Goal: Task Accomplishment & Management: Use online tool/utility

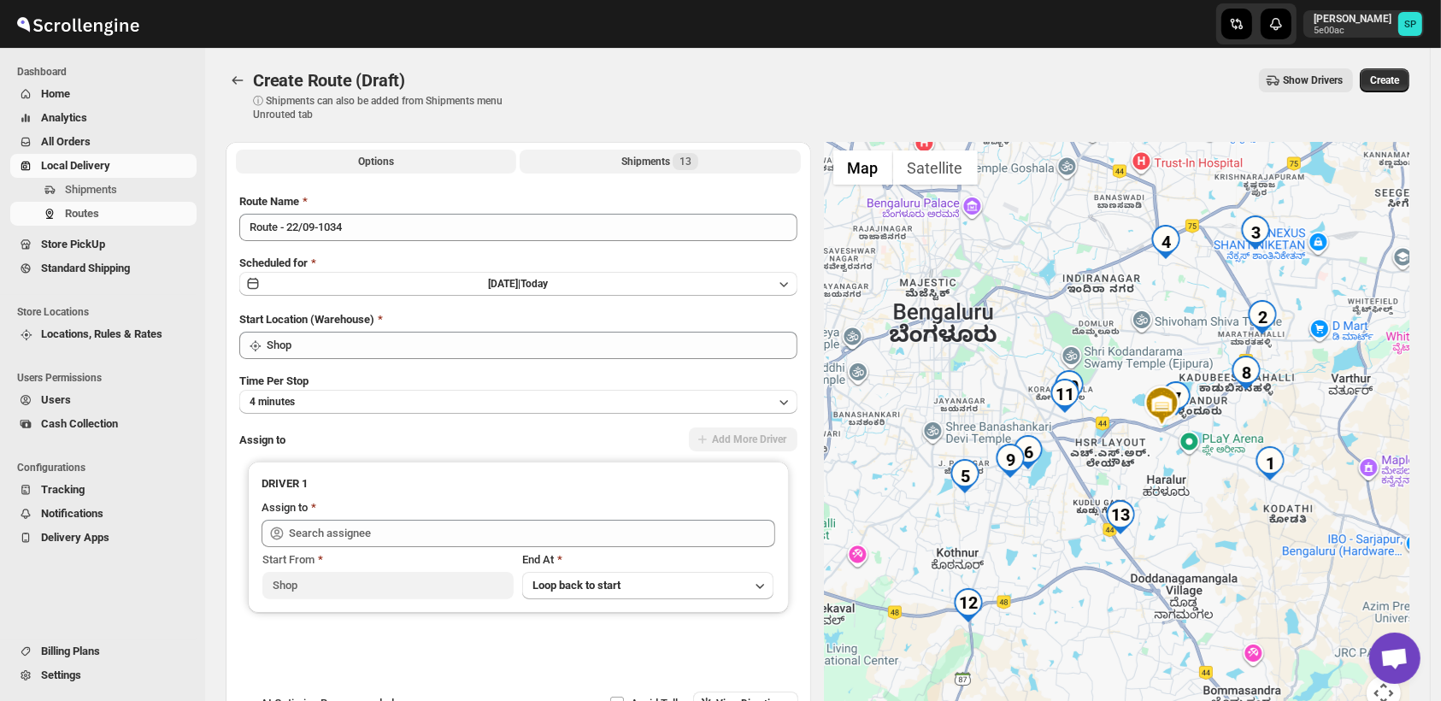
click at [661, 167] on div "Shipments 13" at bounding box center [659, 161] width 77 height 17
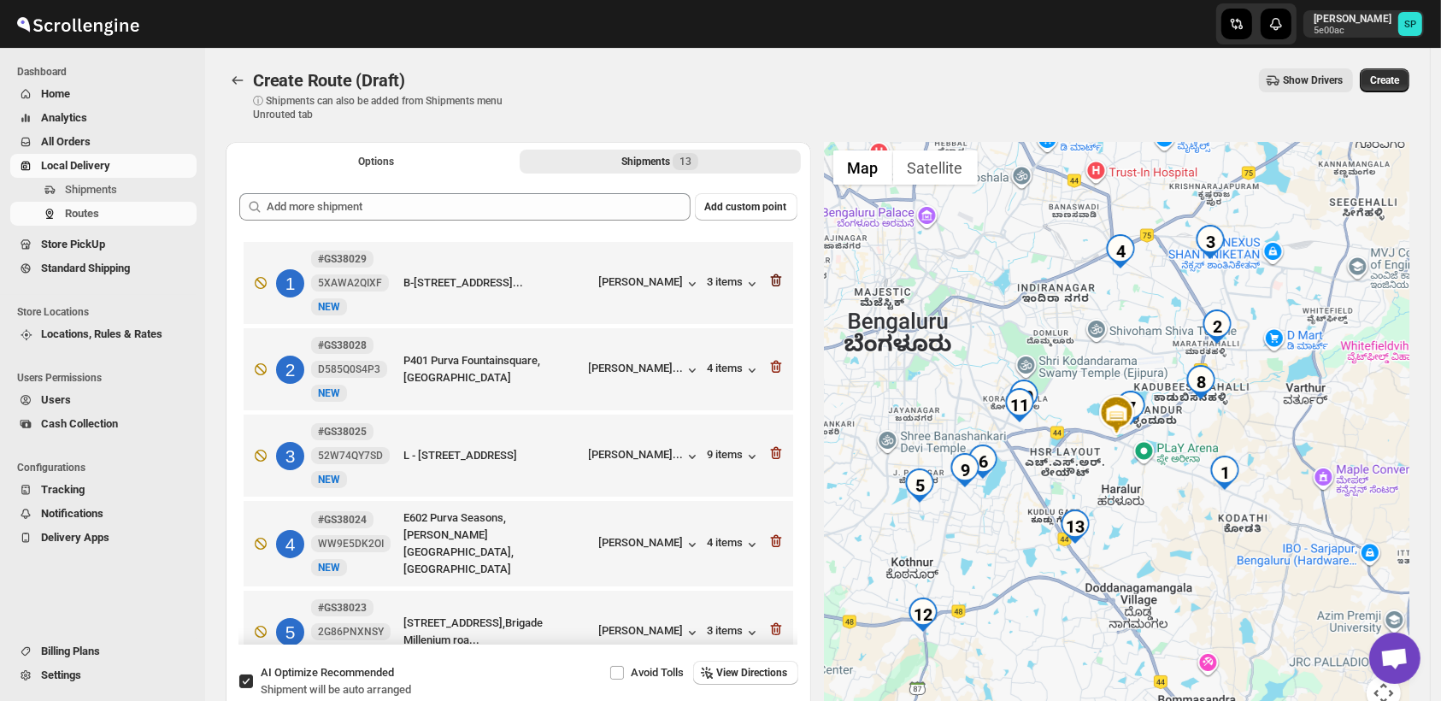
click at [773, 282] on icon "button" at bounding box center [774, 281] width 2 height 5
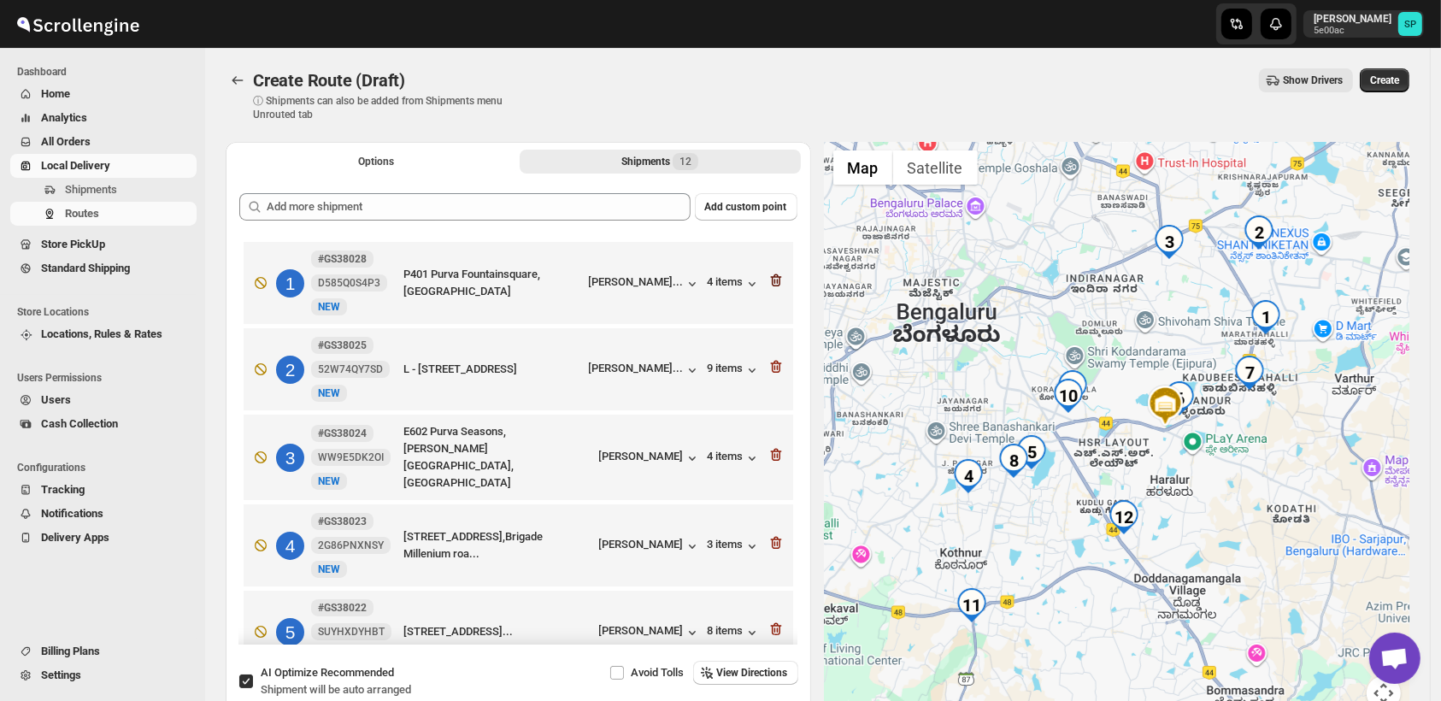
click at [773, 282] on icon "button" at bounding box center [774, 281] width 2 height 5
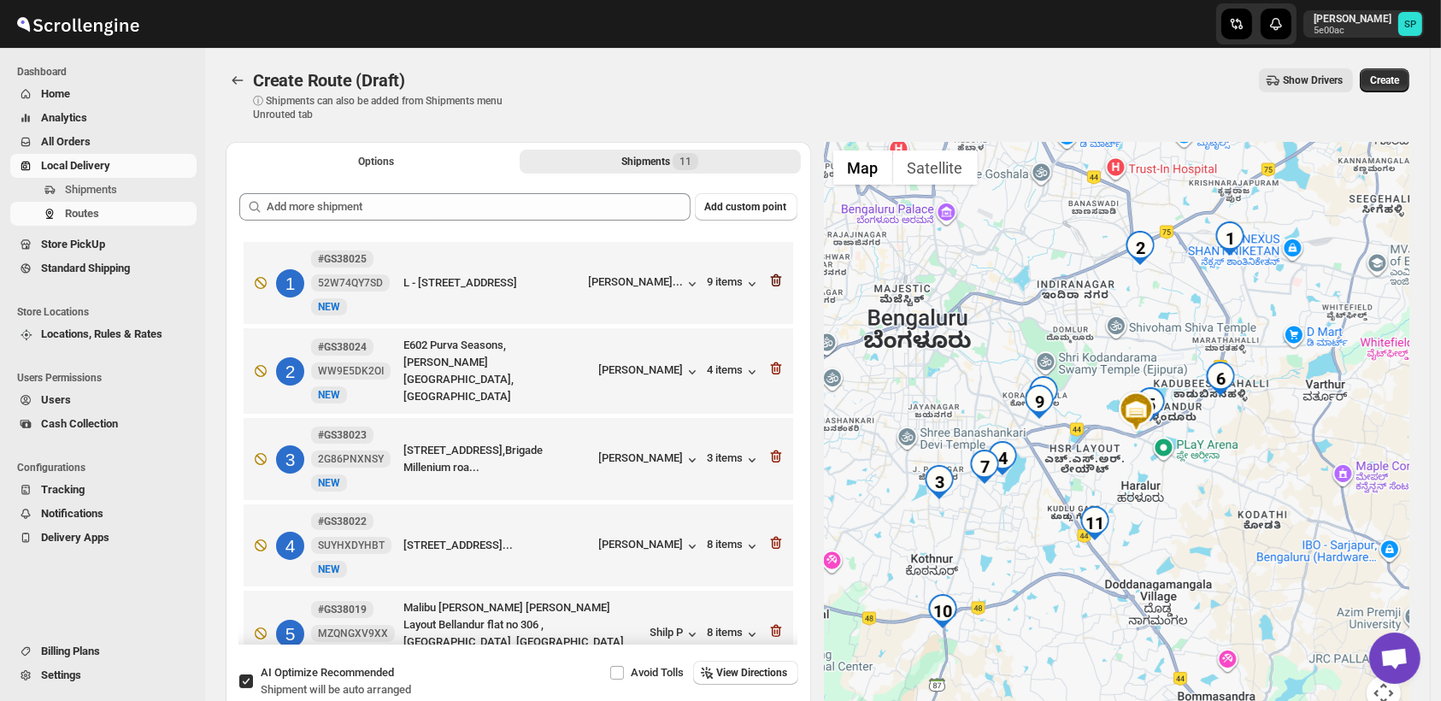
click at [773, 282] on icon "button" at bounding box center [774, 281] width 2 height 5
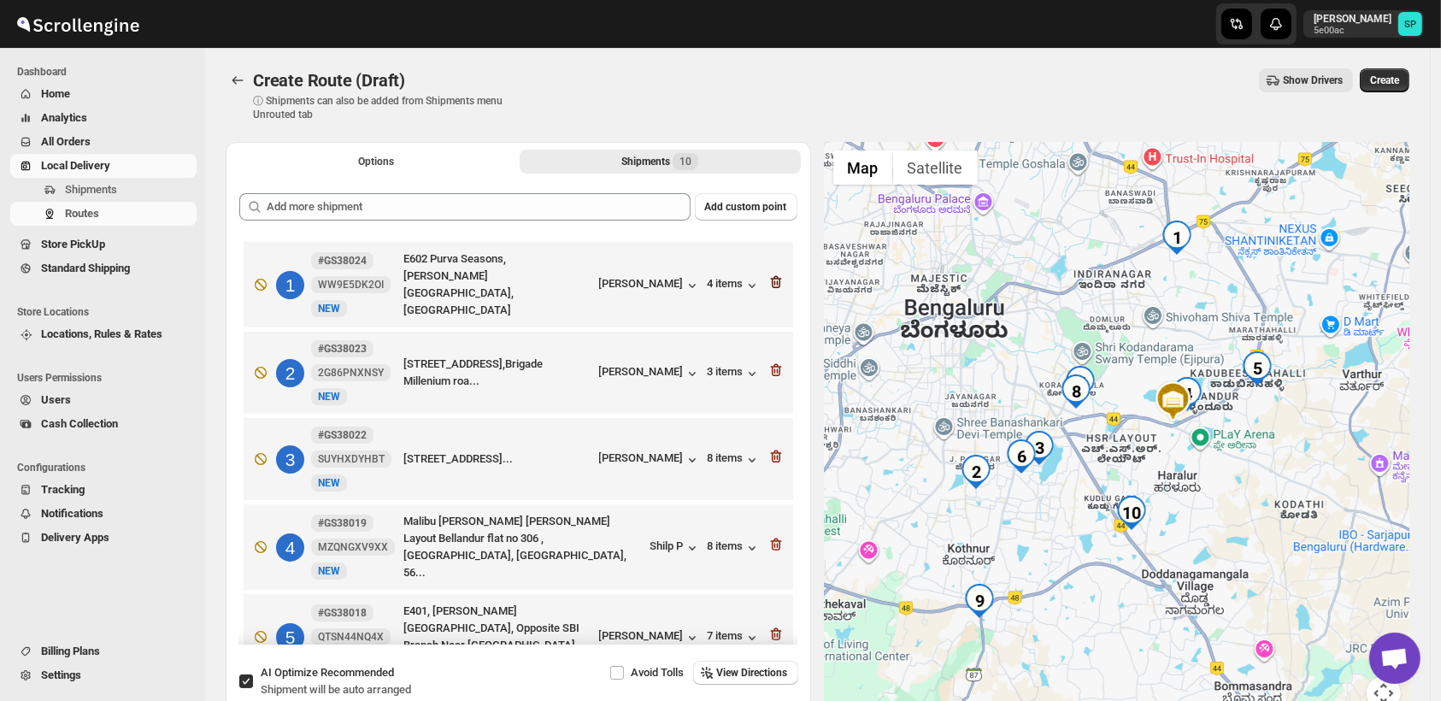
click at [773, 282] on icon "button" at bounding box center [774, 282] width 2 height 5
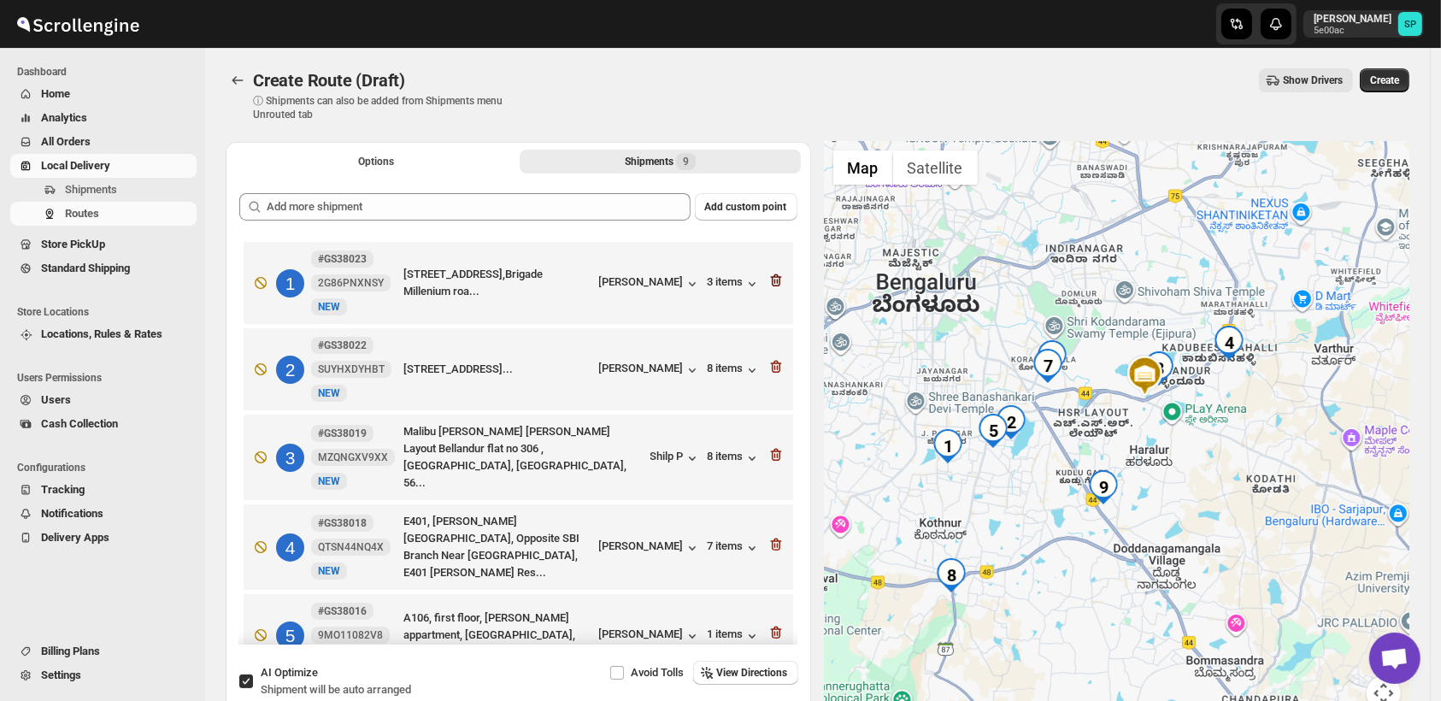
click at [773, 282] on icon "button" at bounding box center [774, 281] width 2 height 5
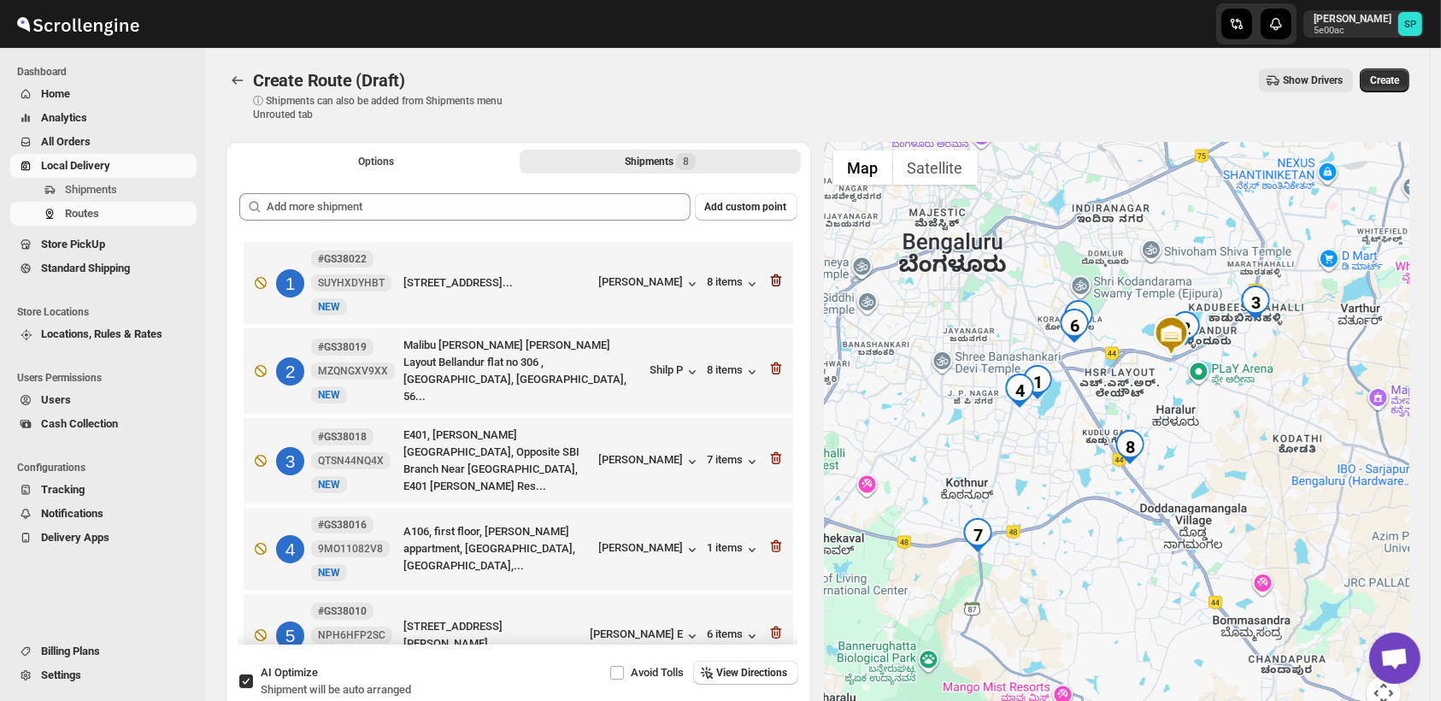
click at [773, 282] on icon "button" at bounding box center [774, 281] width 2 height 5
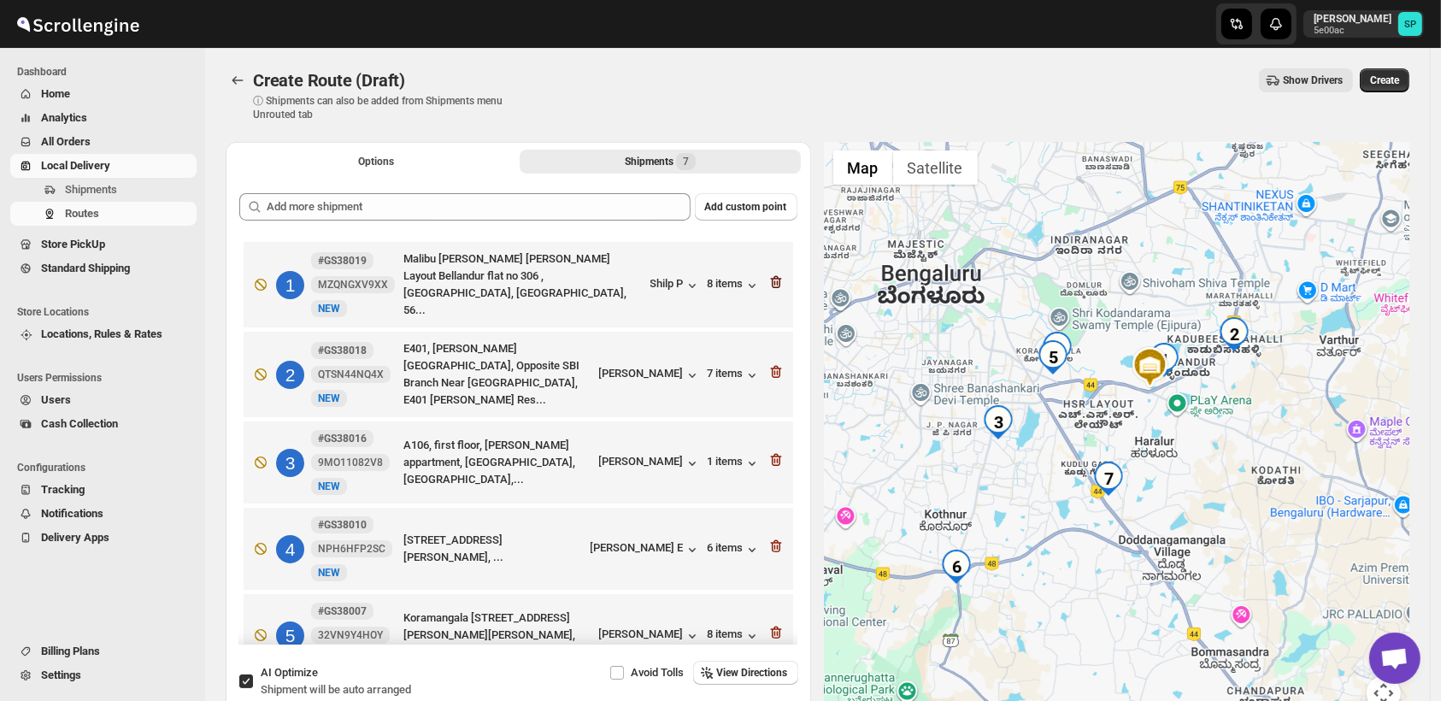
click at [773, 282] on icon "button" at bounding box center [774, 282] width 2 height 5
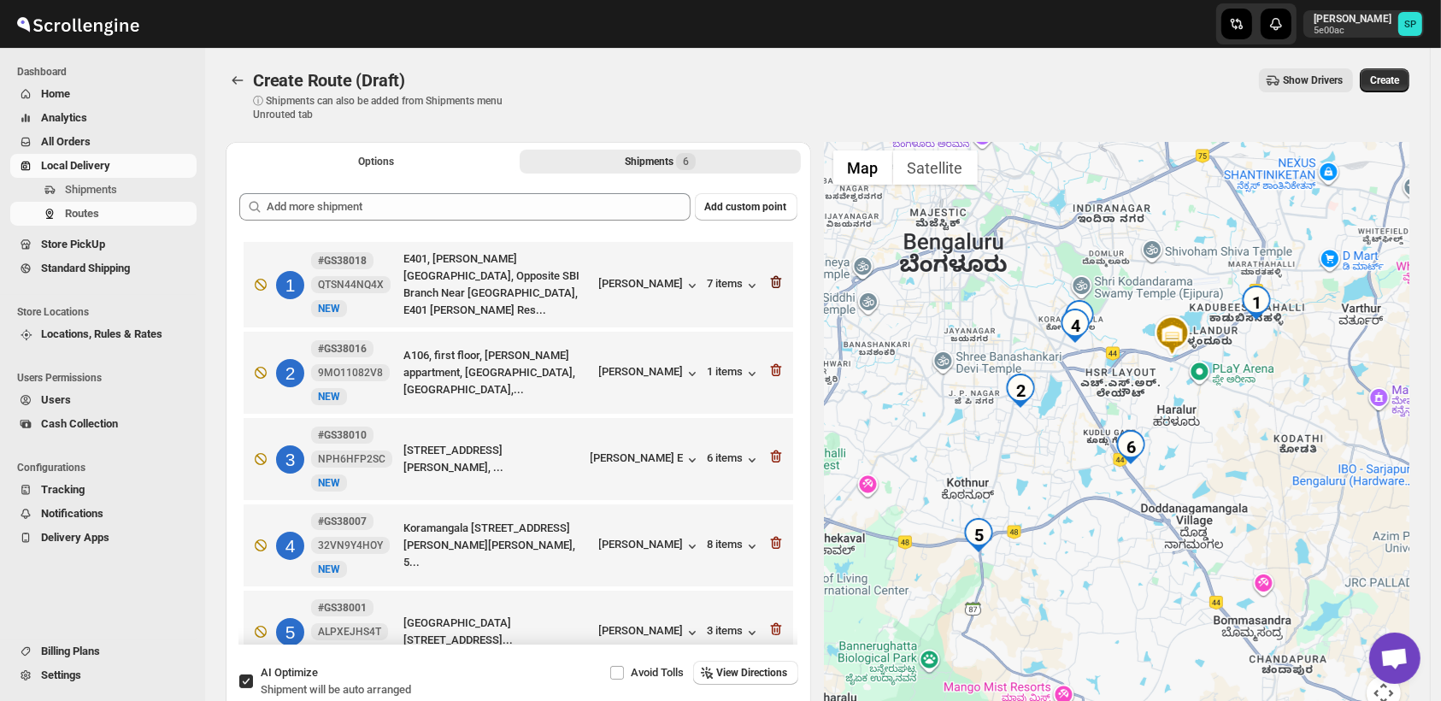
click at [773, 282] on icon "button" at bounding box center [774, 282] width 2 height 5
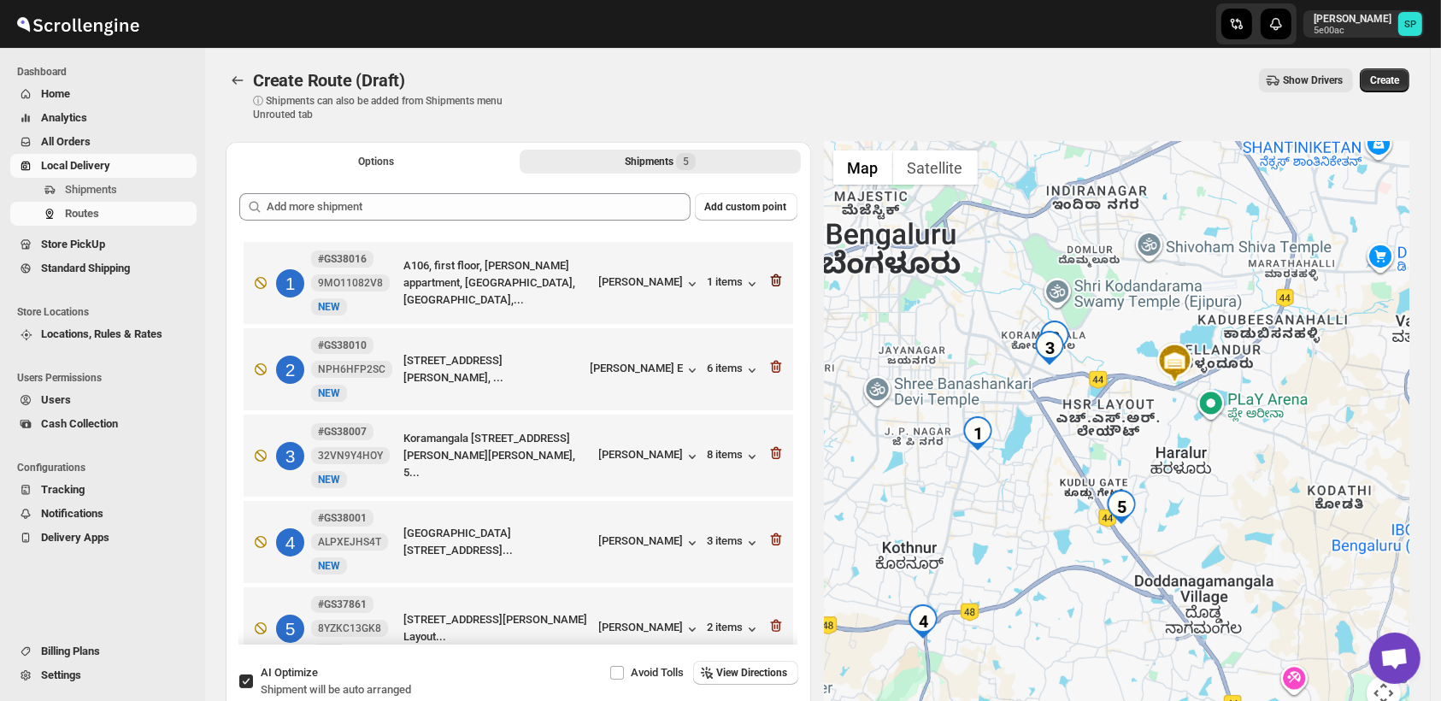
click at [773, 282] on icon "button" at bounding box center [774, 281] width 2 height 5
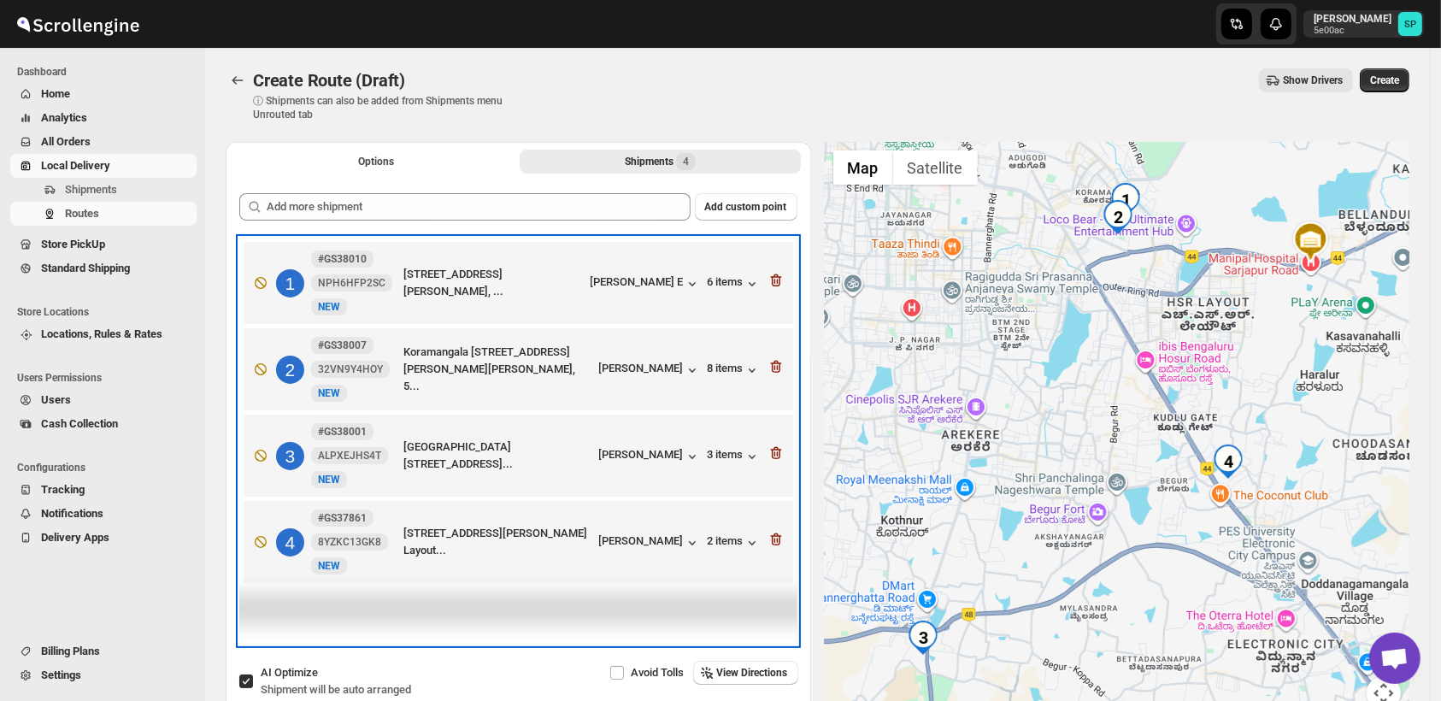
click at [769, 282] on div "1 #GS38010 NPH6HFP2SC New NEW [STREET_ADDRESS][PERSON_NAME], ... [PERSON_NAME] …" at bounding box center [514, 280] width 539 height 72
drag, startPoint x: 769, startPoint y: 282, endPoint x: 781, endPoint y: 283, distance: 12.0
click at [781, 283] on div "1 #GS38010 NPH6HFP2SC New NEW [STREET_ADDRESS][PERSON_NAME], ... [PERSON_NAME] …" at bounding box center [514, 280] width 539 height 72
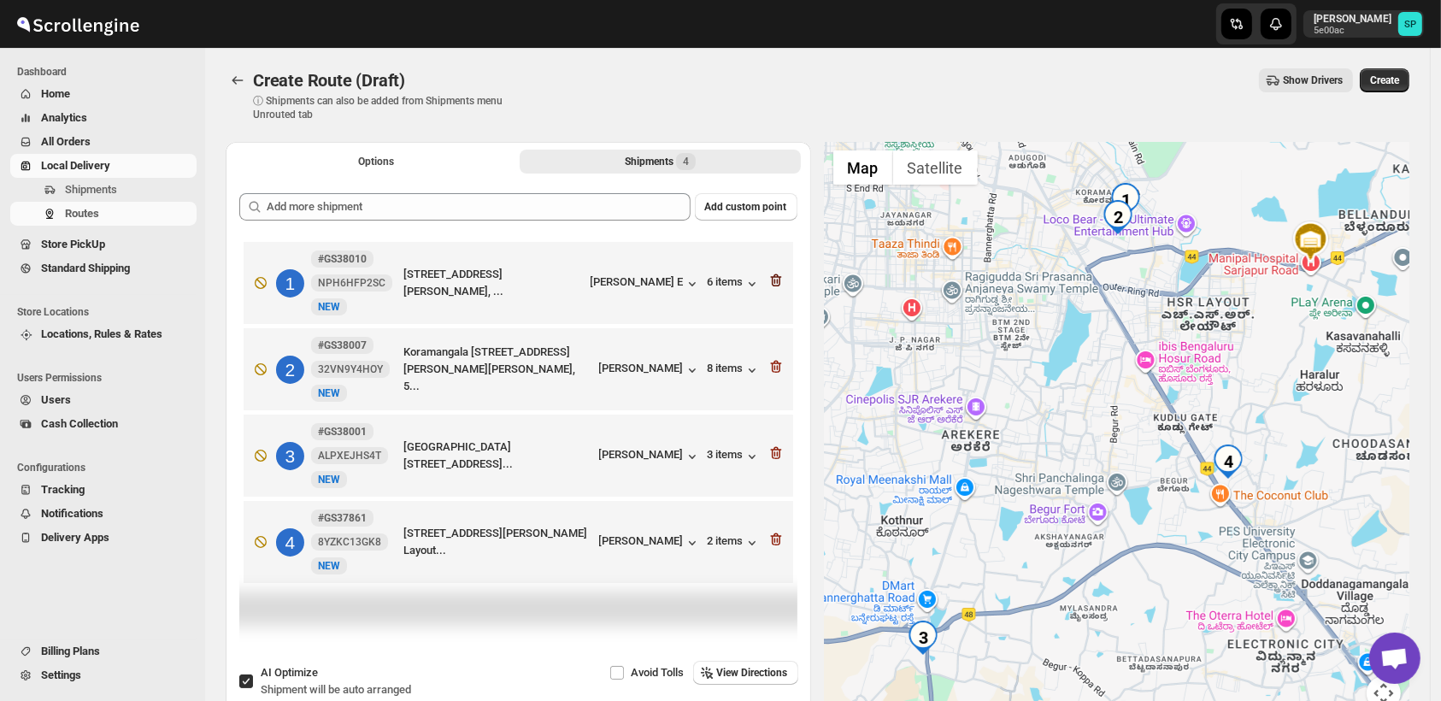
click at [778, 283] on icon "button" at bounding box center [777, 281] width 2 height 5
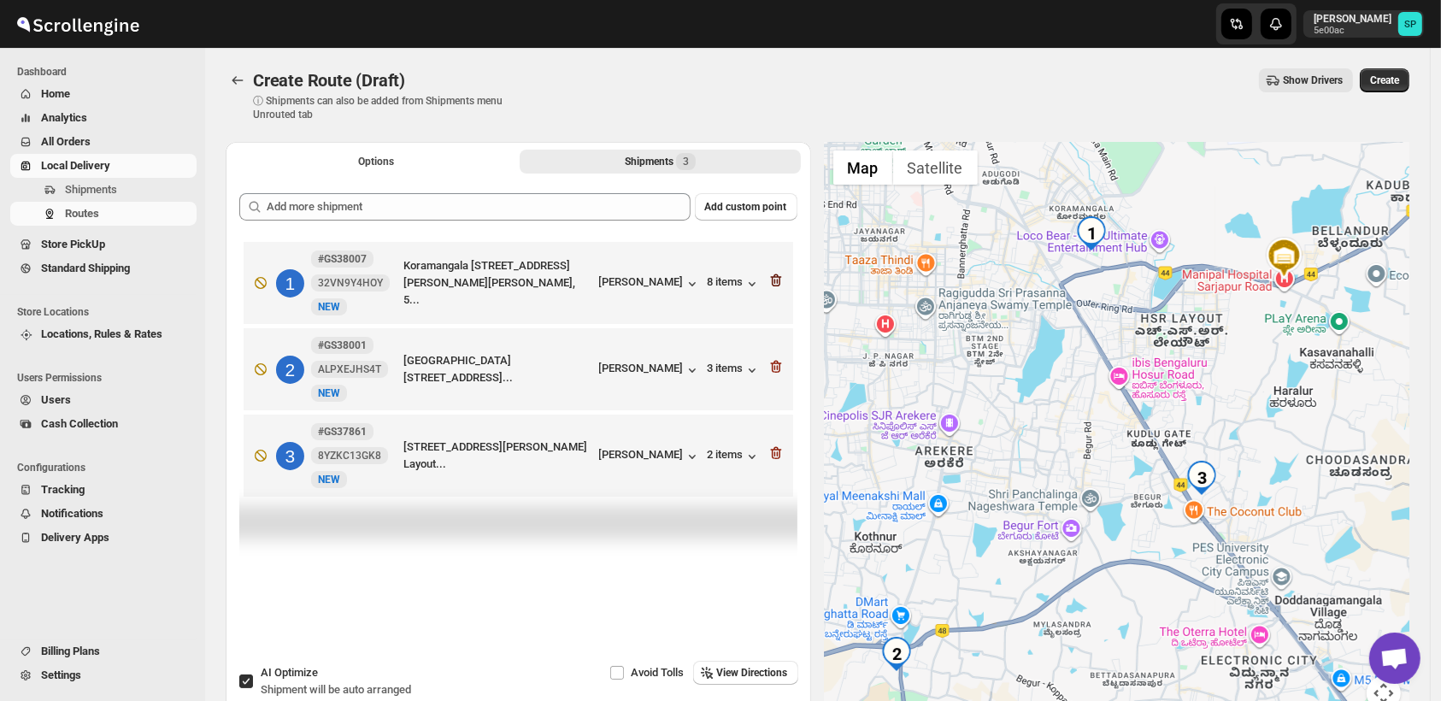
click at [778, 283] on icon "button" at bounding box center [777, 281] width 2 height 5
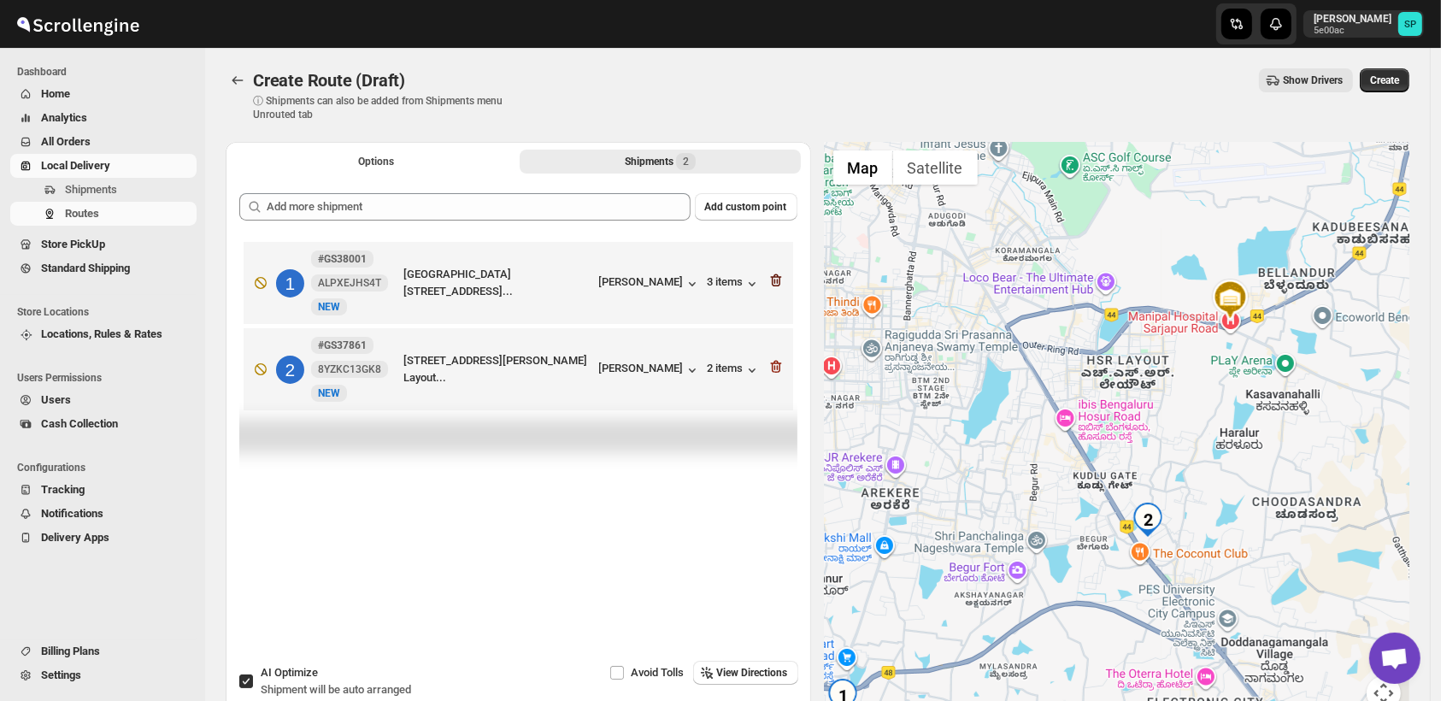
click at [778, 283] on icon "button" at bounding box center [777, 281] width 2 height 5
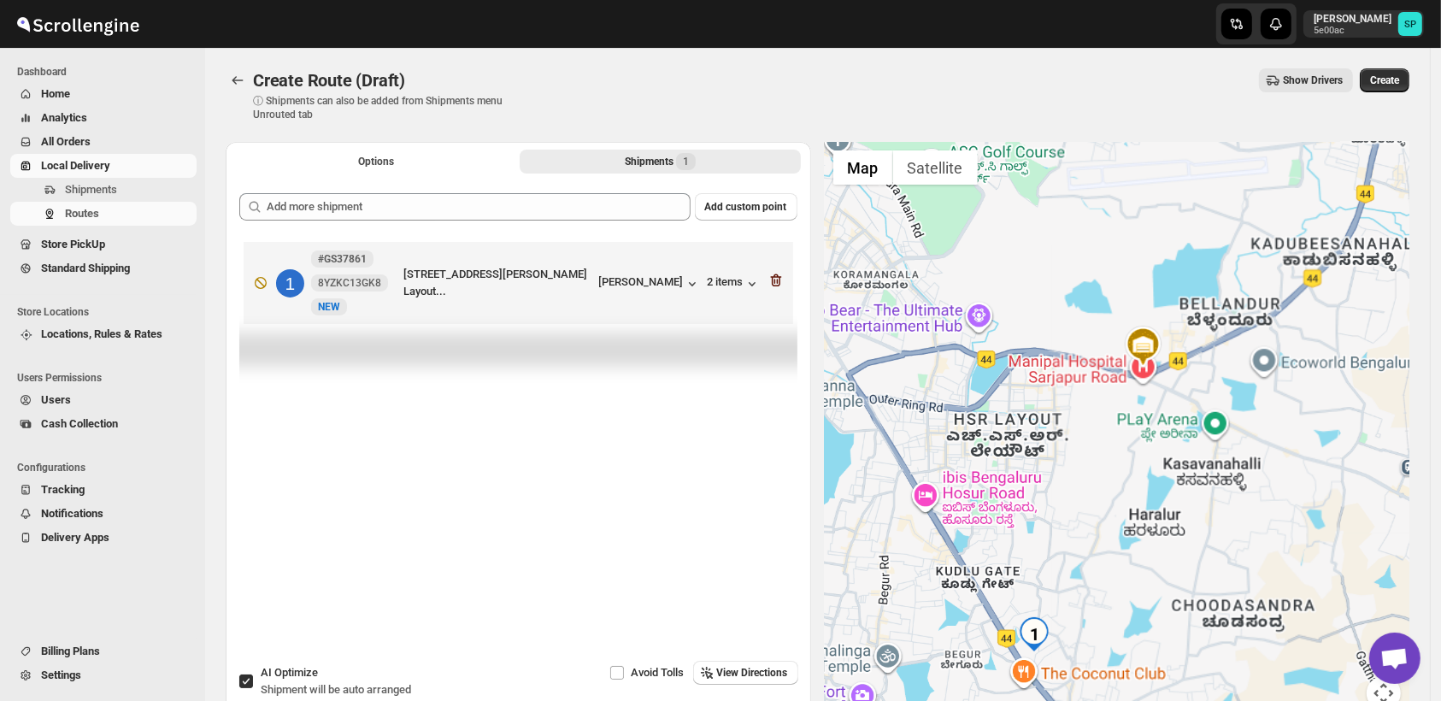
click at [778, 283] on icon "button" at bounding box center [777, 281] width 2 height 5
